Goal: Information Seeking & Learning: Learn about a topic

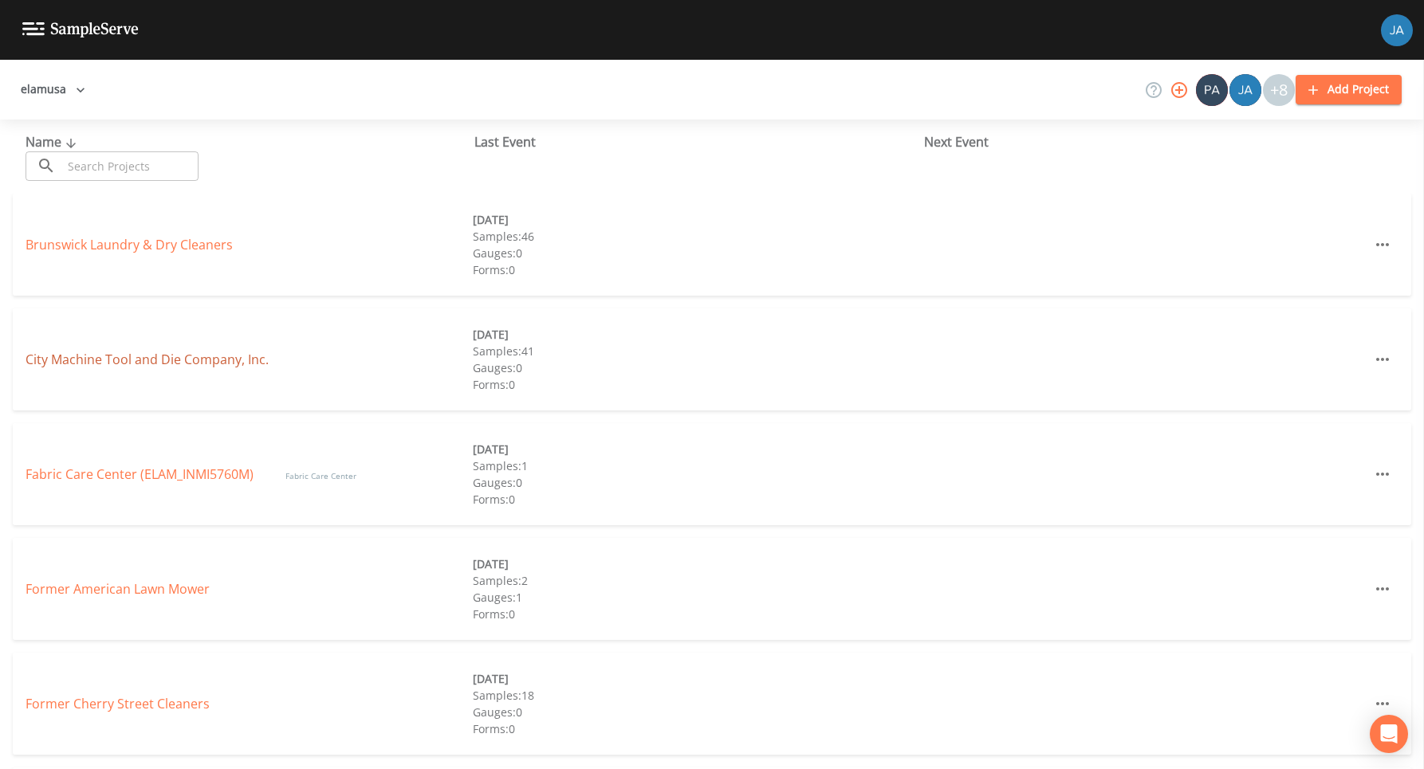
click at [159, 355] on link "City Machine Tool and Die Company, Inc." at bounding box center [147, 360] width 243 height 18
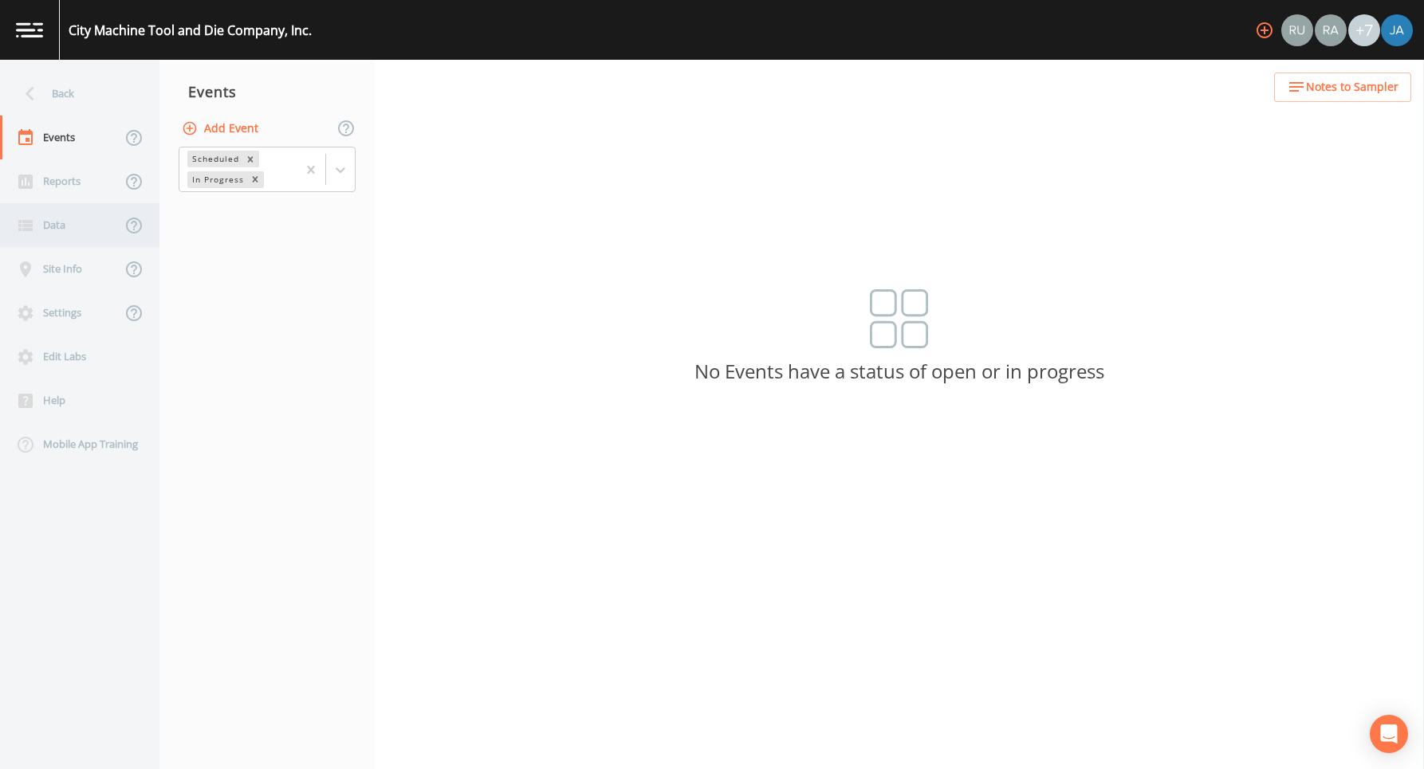
click at [53, 234] on div "Data" at bounding box center [60, 225] width 121 height 44
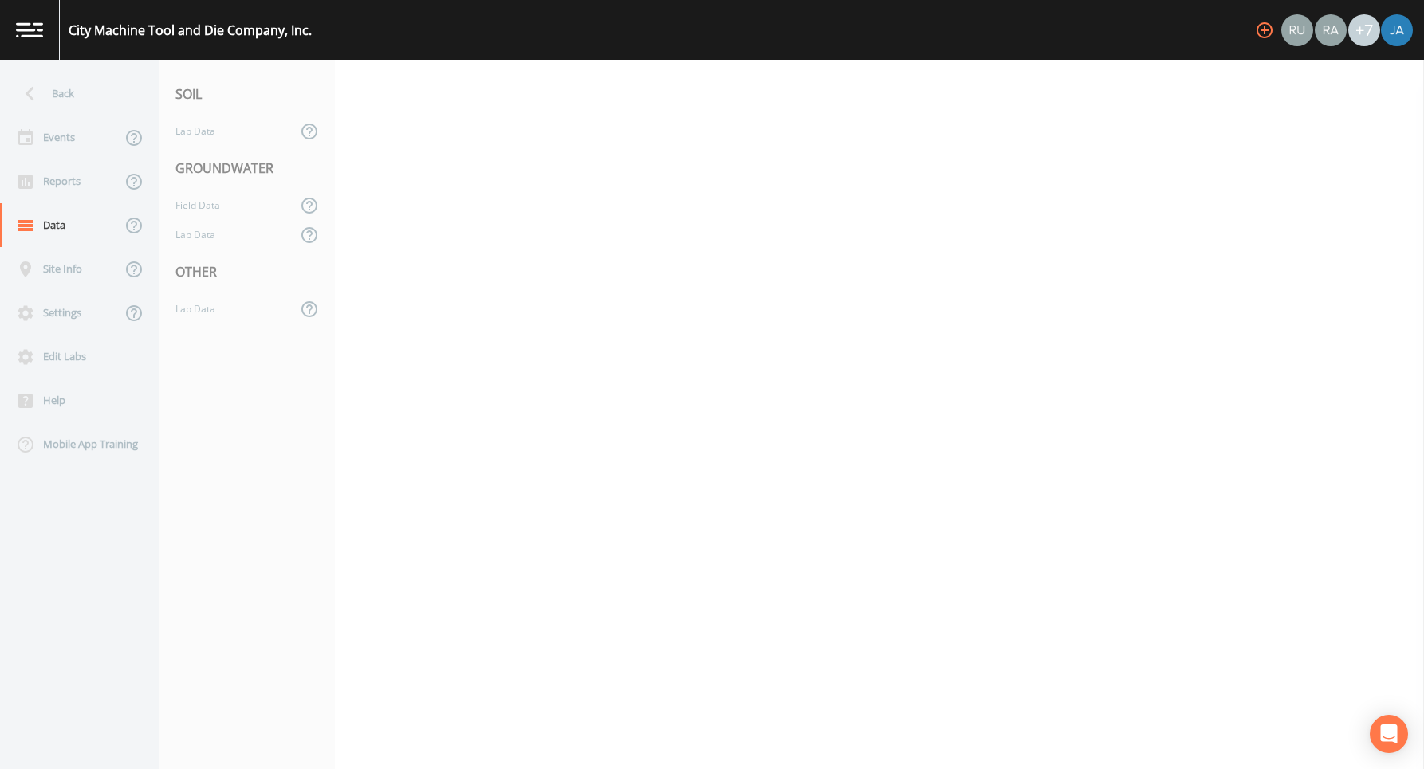
click at [189, 325] on nav "SOIL Lab Data GROUNDWATER Field Data Lab Data OTHER Lab Data" at bounding box center [246, 415] width 175 height 710
click at [191, 313] on div "Lab Data" at bounding box center [227, 309] width 137 height 30
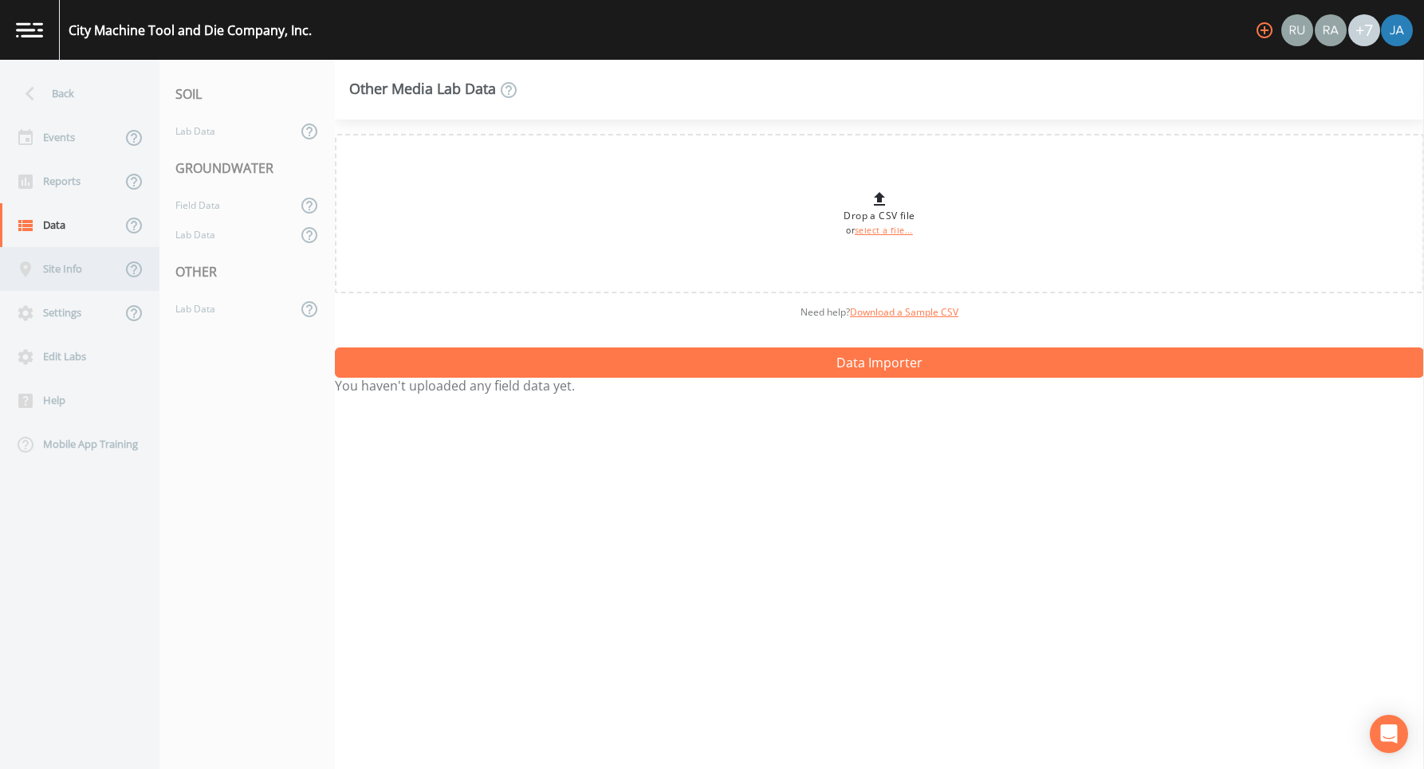
click at [61, 272] on div "Site Info" at bounding box center [60, 269] width 121 height 44
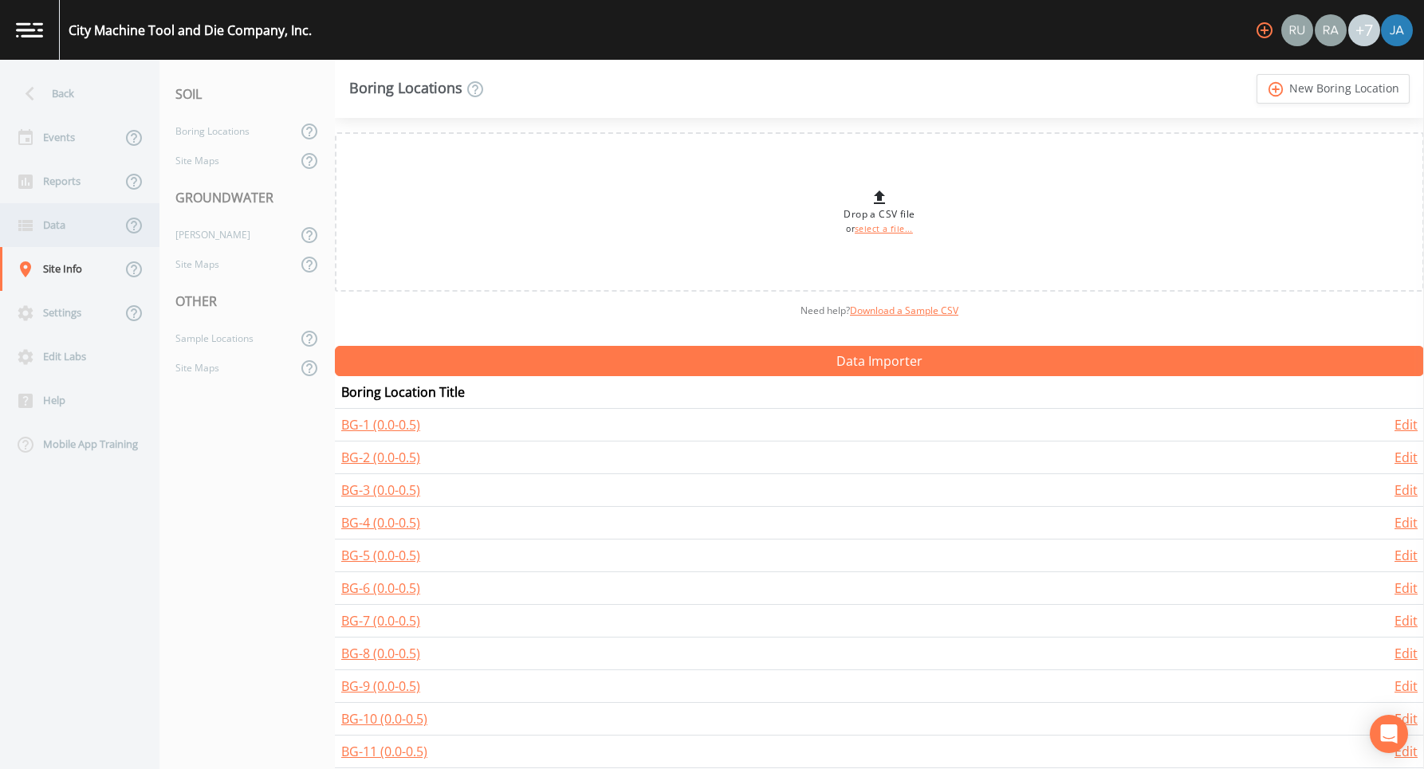
click at [57, 226] on div "Data" at bounding box center [60, 225] width 121 height 44
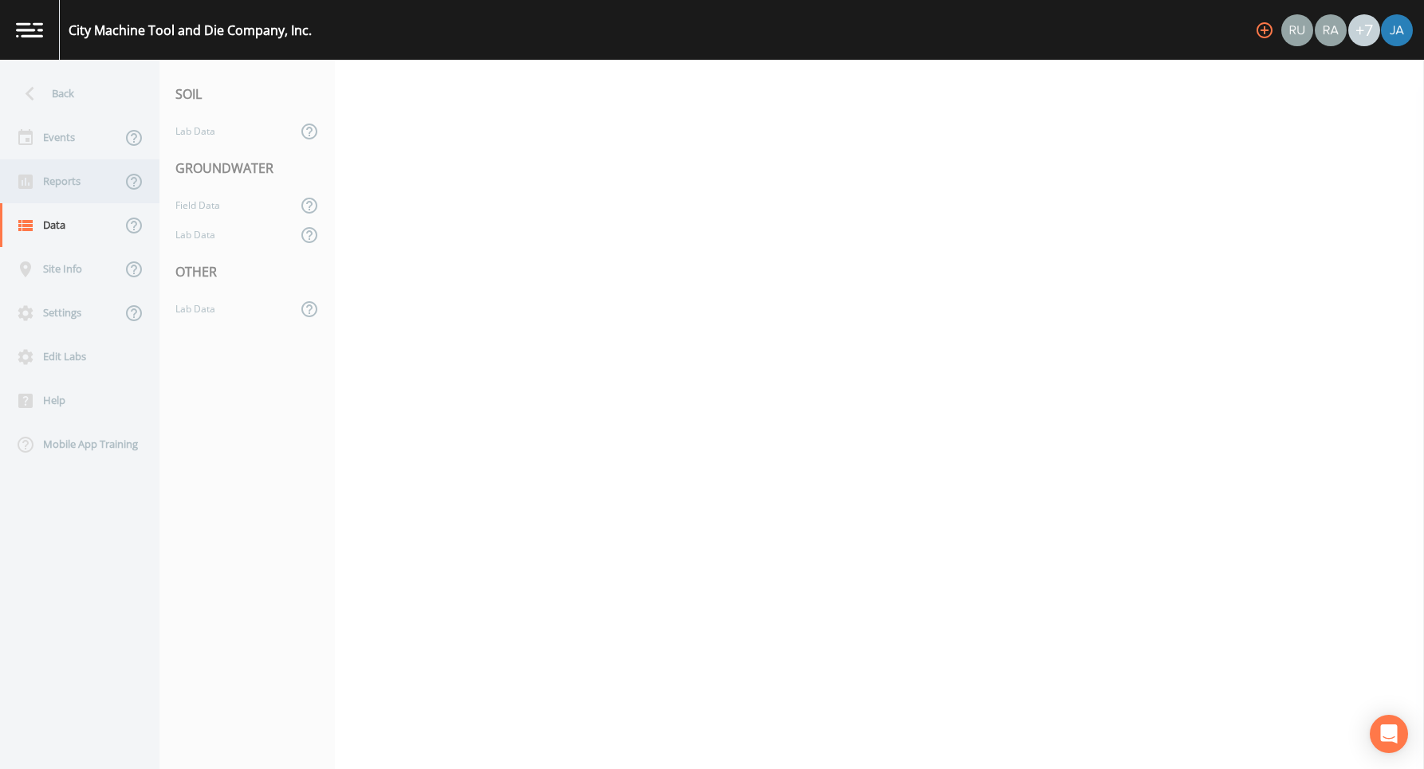
click at [59, 179] on div "Reports" at bounding box center [60, 181] width 121 height 44
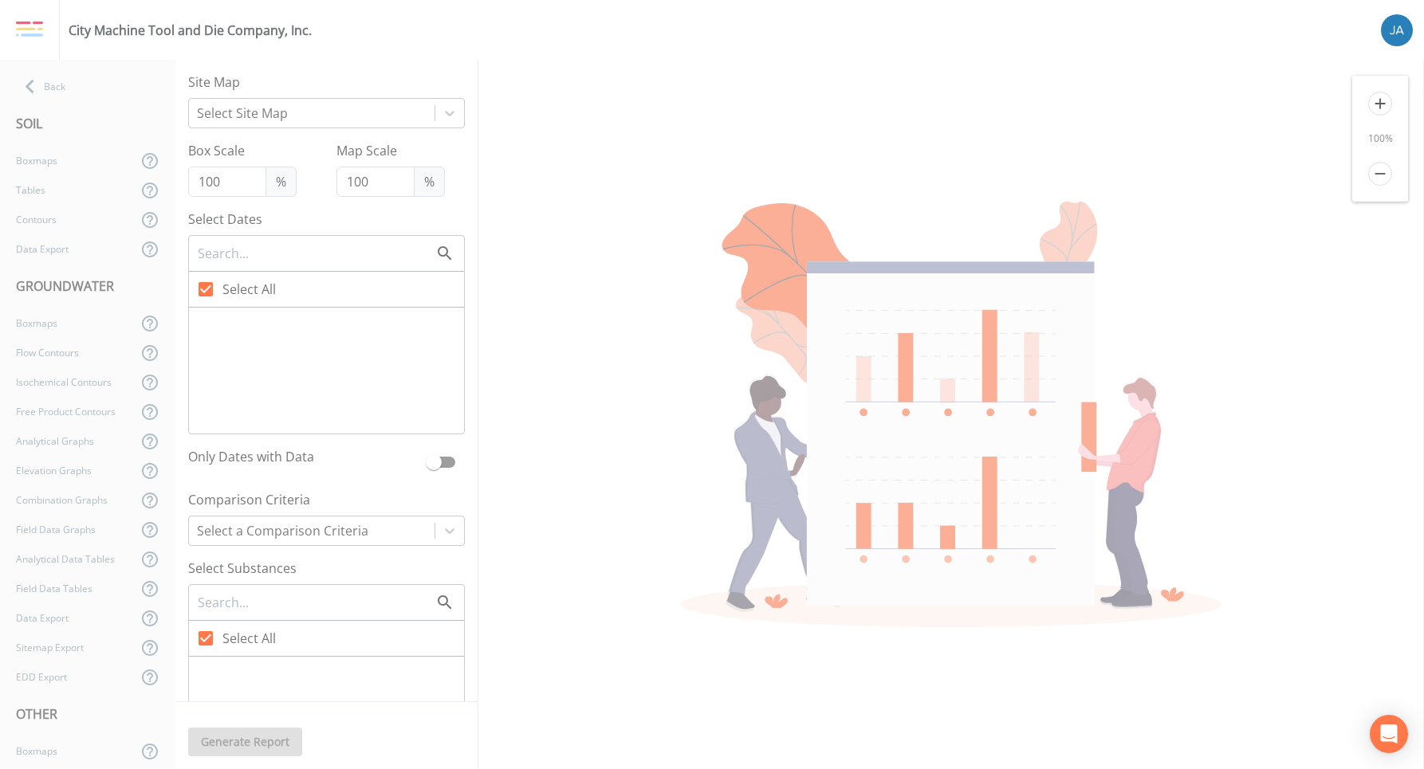
checkbox input "false"
click at [56, 229] on div "Contours" at bounding box center [68, 220] width 137 height 30
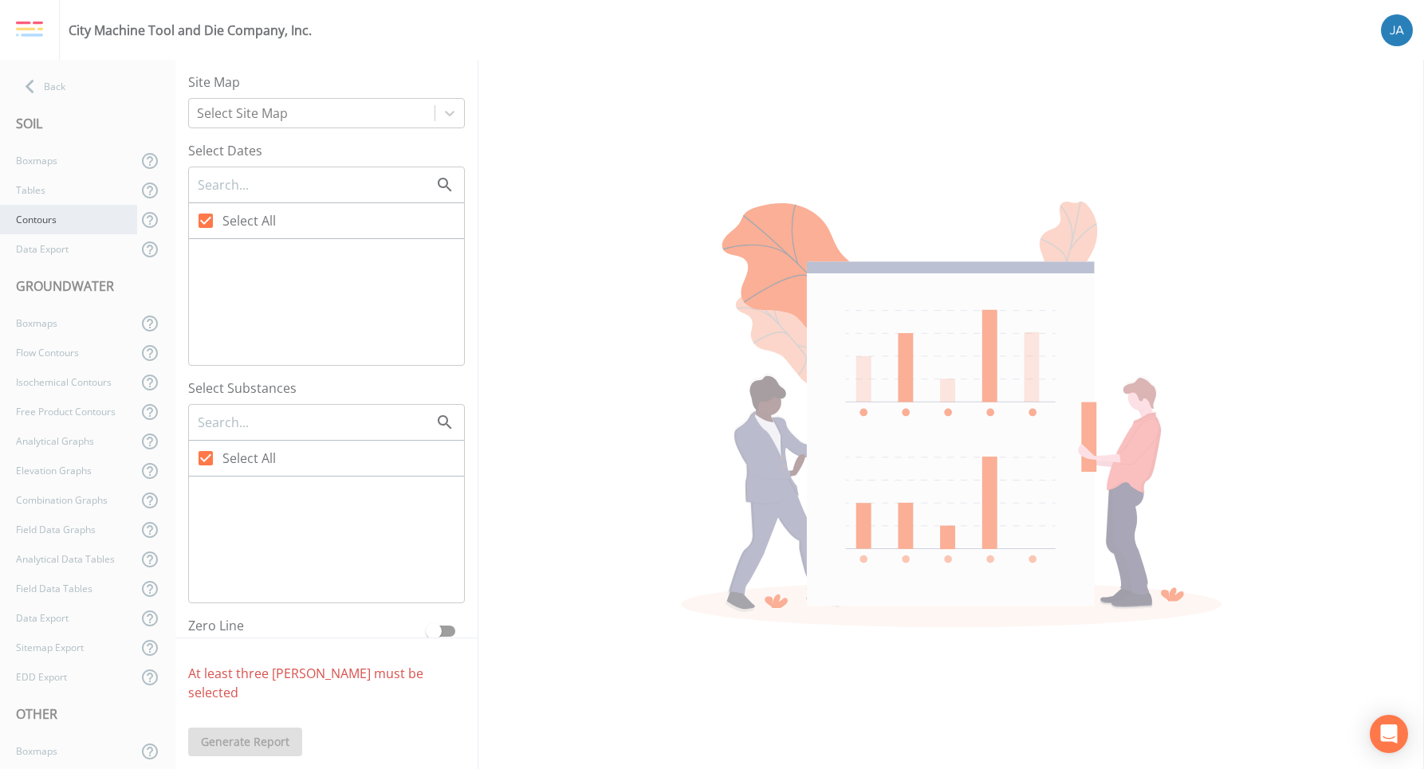
checkbox input "false"
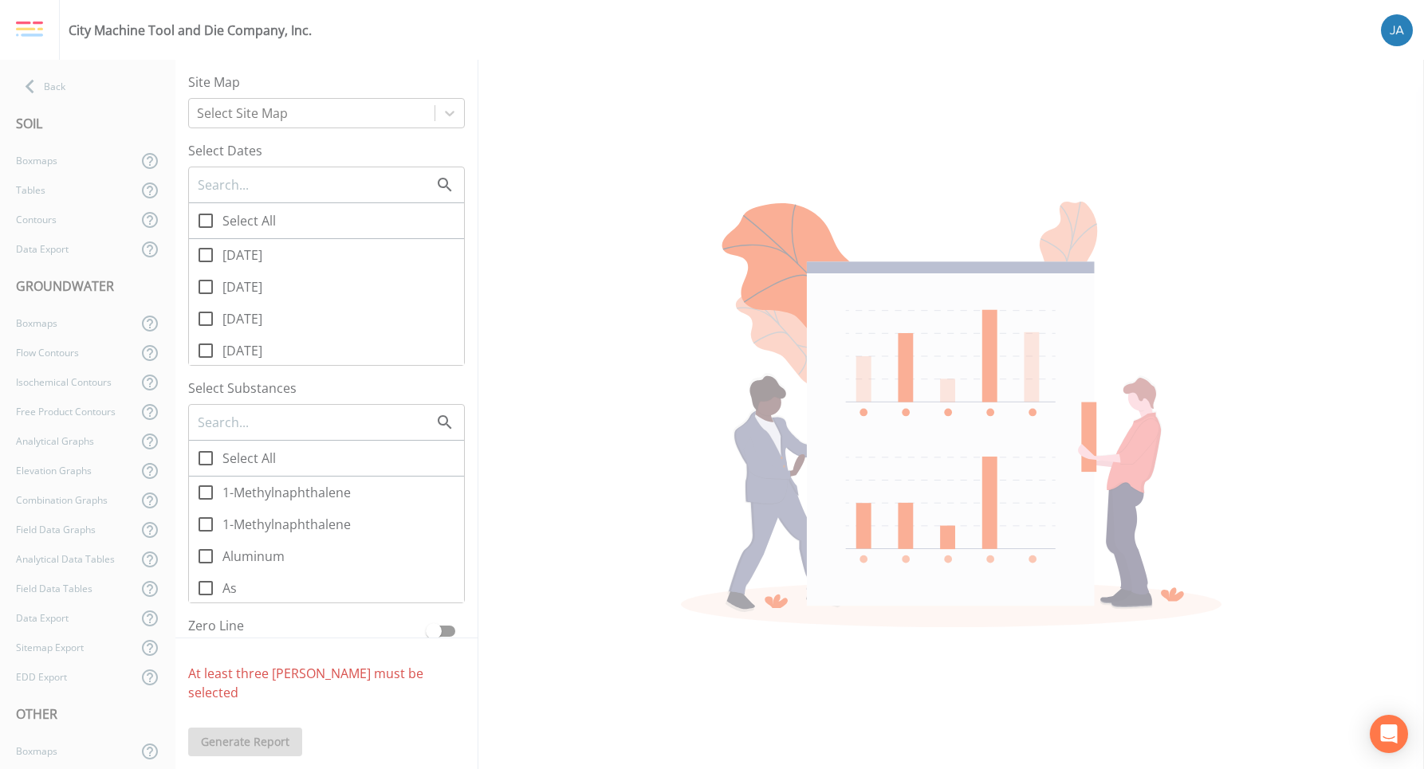
click at [42, 103] on div "SOIL" at bounding box center [87, 123] width 175 height 45
click at [45, 76] on div "Back" at bounding box center [79, 87] width 159 height 30
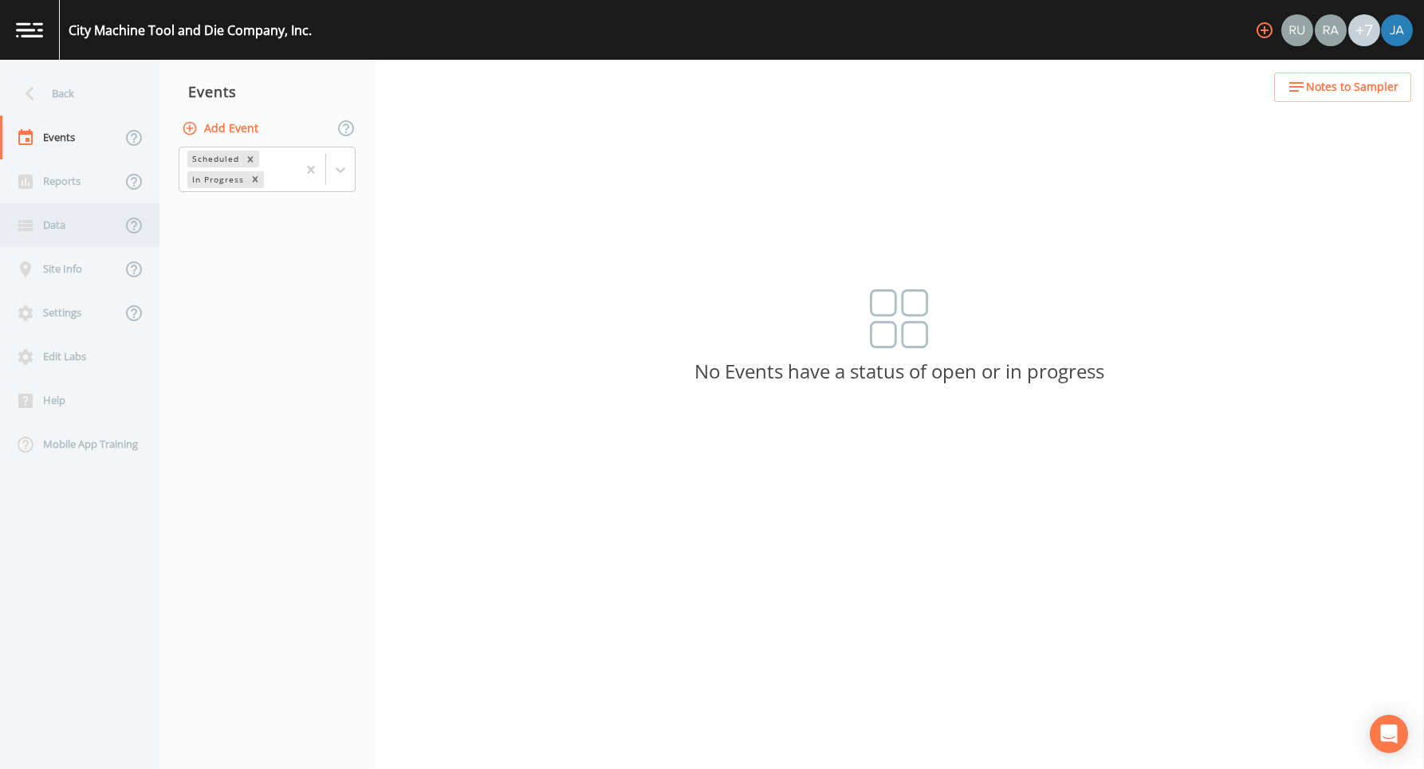
click at [55, 223] on div "Data" at bounding box center [60, 225] width 121 height 44
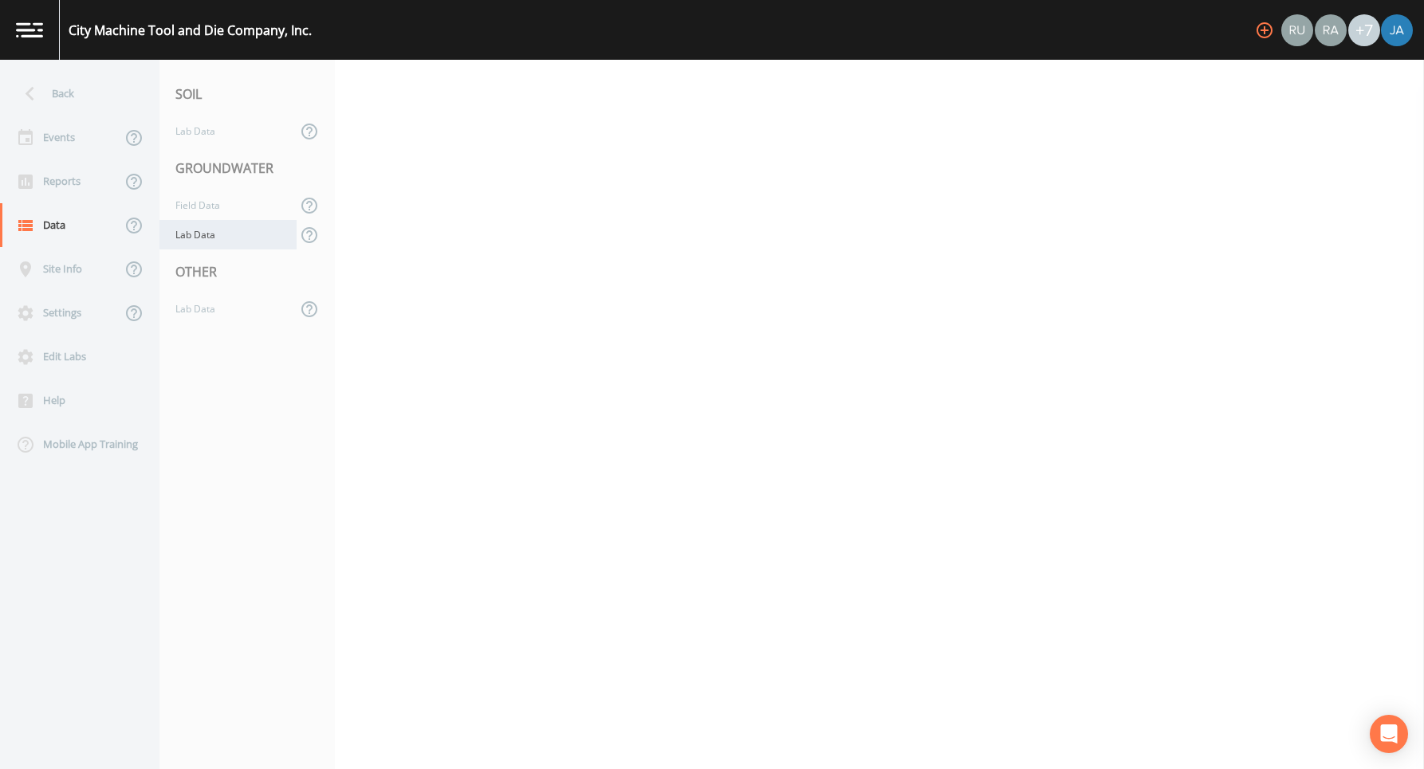
click at [183, 234] on div "Lab Data" at bounding box center [227, 235] width 137 height 30
